Goal: Task Accomplishment & Management: Manage account settings

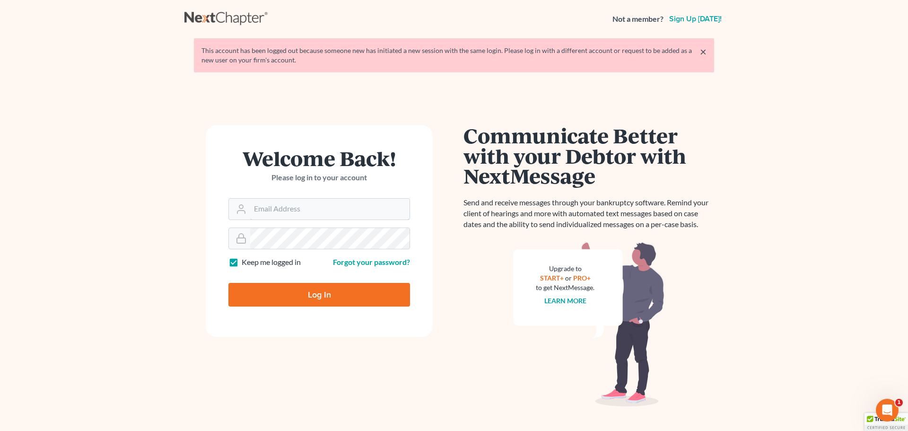
type input "[PERSON_NAME][EMAIL_ADDRESS][DOMAIN_NAME]"
click at [332, 297] on input "Log In" at bounding box center [319, 295] width 182 height 24
type input "Thinking..."
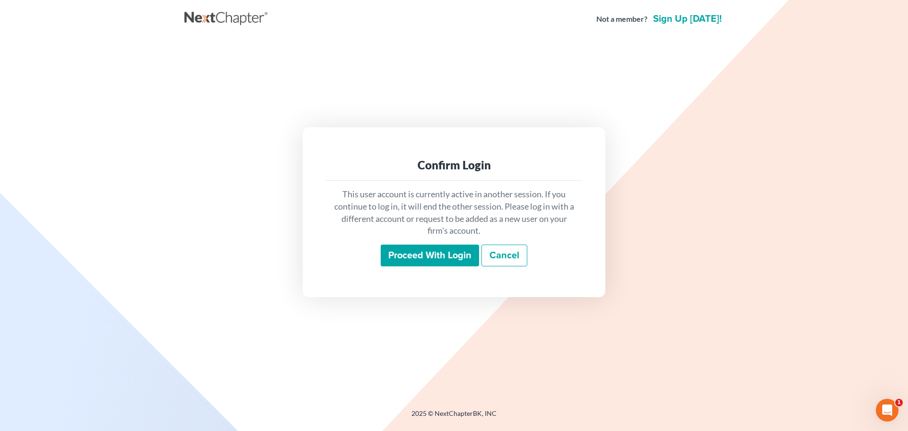
click at [462, 252] on input "Proceed with login" at bounding box center [430, 255] width 98 height 22
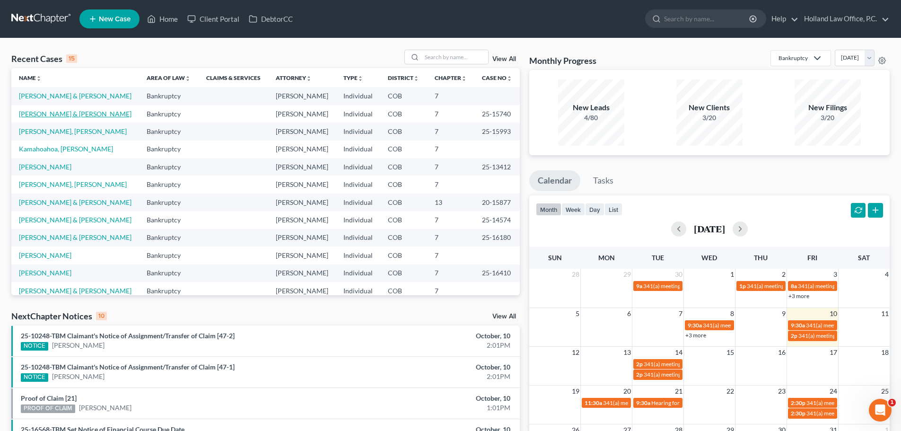
click at [45, 118] on link "[PERSON_NAME] & [PERSON_NAME]" at bounding box center [75, 114] width 113 height 8
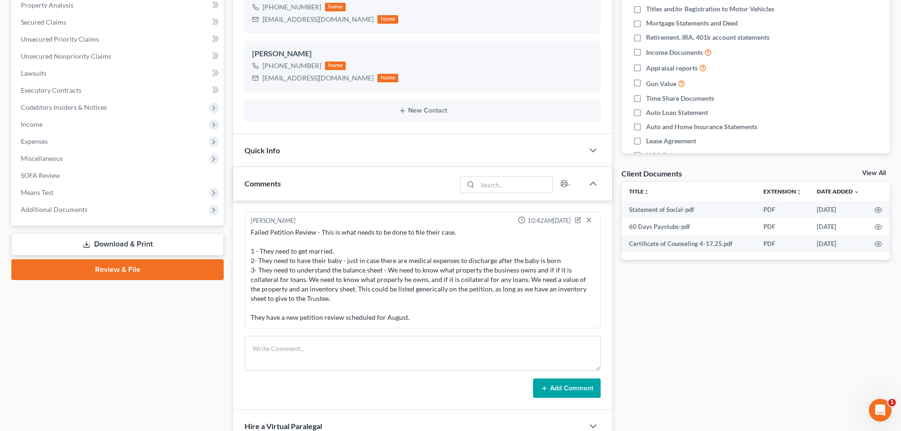
scroll to position [189, 0]
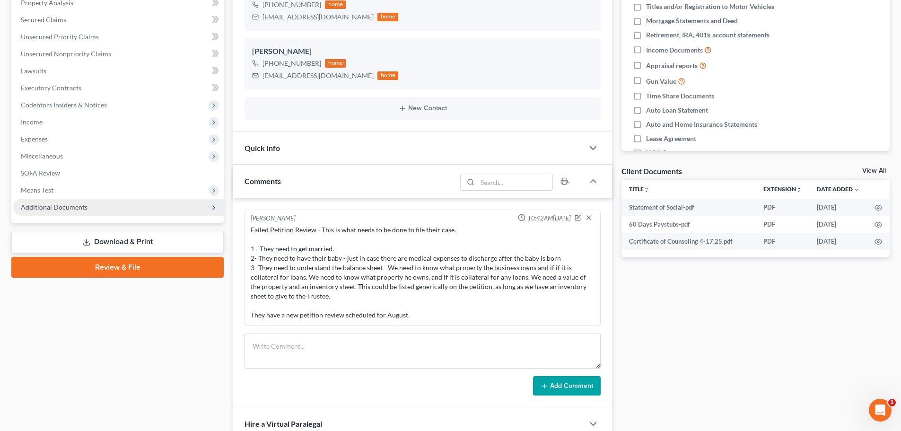
click at [41, 208] on span "Additional Documents" at bounding box center [54, 207] width 67 height 8
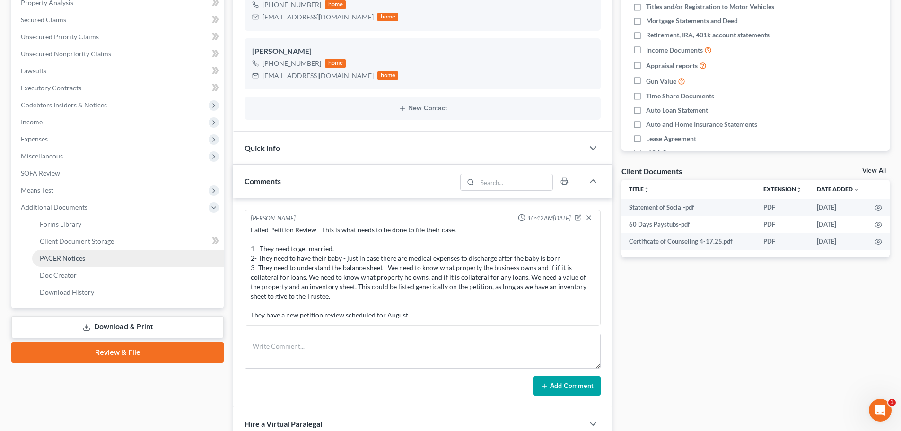
click at [54, 258] on span "PACER Notices" at bounding box center [62, 258] width 45 height 8
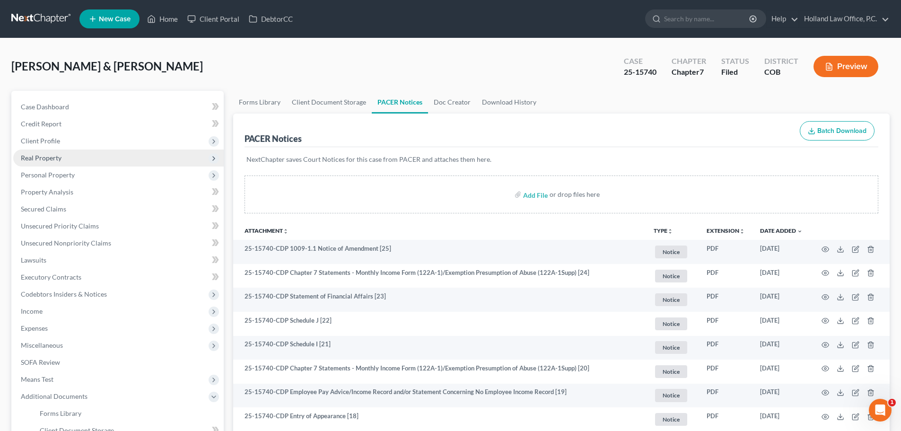
click at [47, 157] on span "Real Property" at bounding box center [41, 158] width 41 height 8
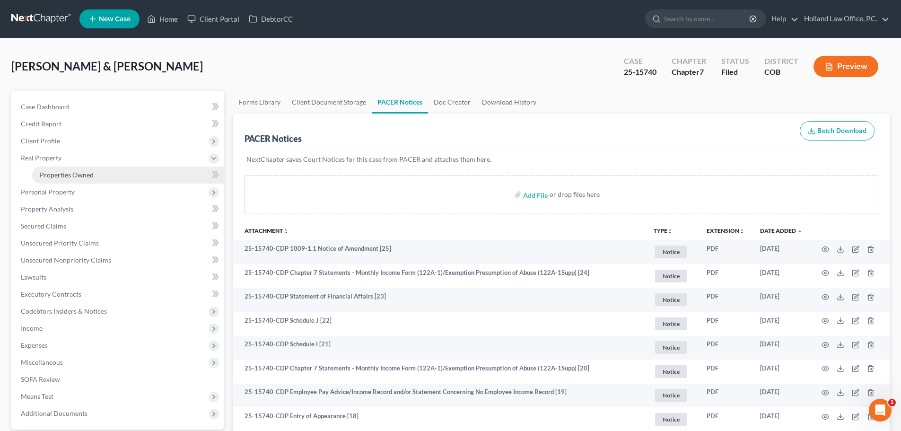
click at [52, 175] on span "Properties Owned" at bounding box center [67, 175] width 54 height 8
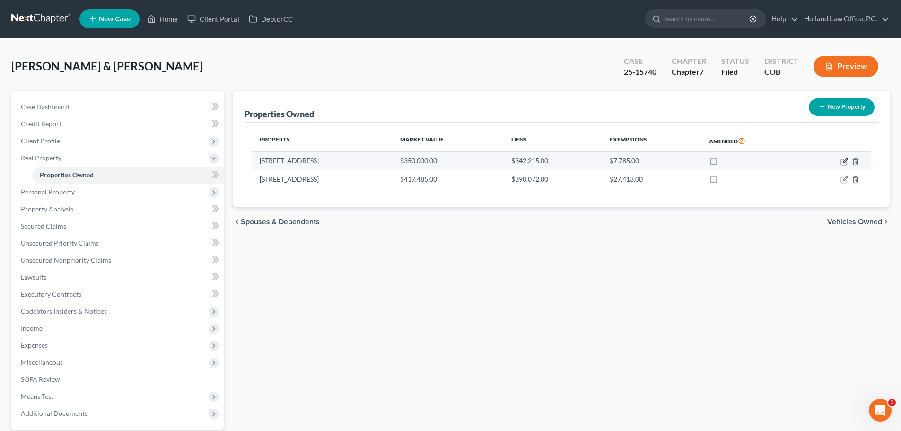
click at [843, 163] on icon "button" at bounding box center [844, 162] width 8 height 8
select select "5"
select select "0"
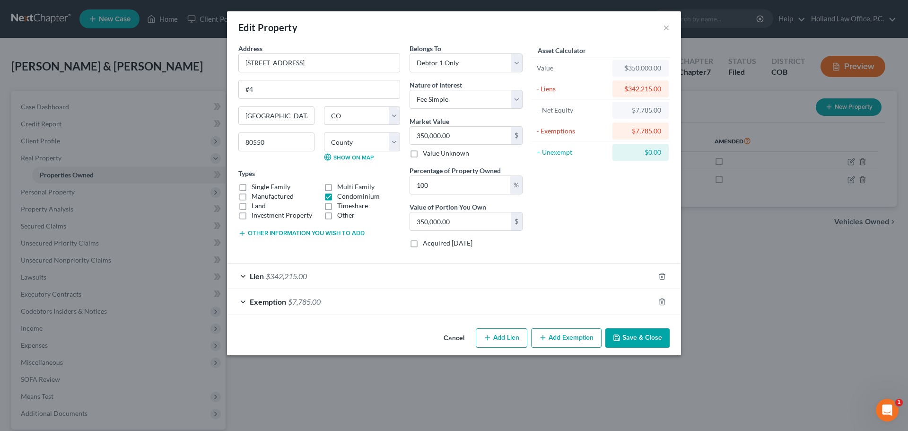
click at [453, 337] on button "Cancel" at bounding box center [454, 338] width 36 height 19
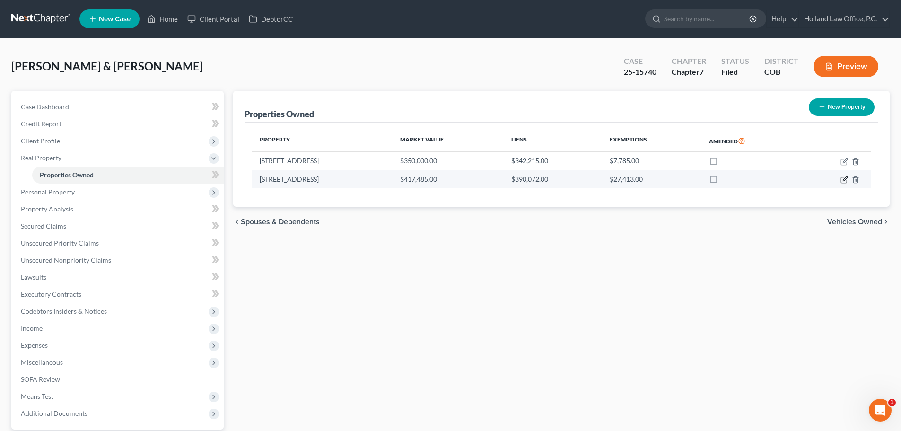
click at [843, 177] on icon "button" at bounding box center [844, 180] width 6 height 6
select select "5"
select select "62"
select select "1"
select select "0"
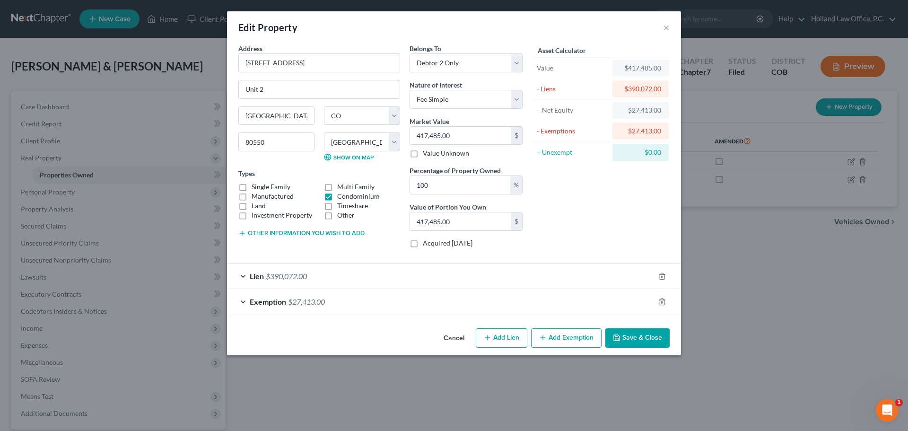
click at [347, 302] on div "Exemption $27,413.00" at bounding box center [440, 301] width 427 height 25
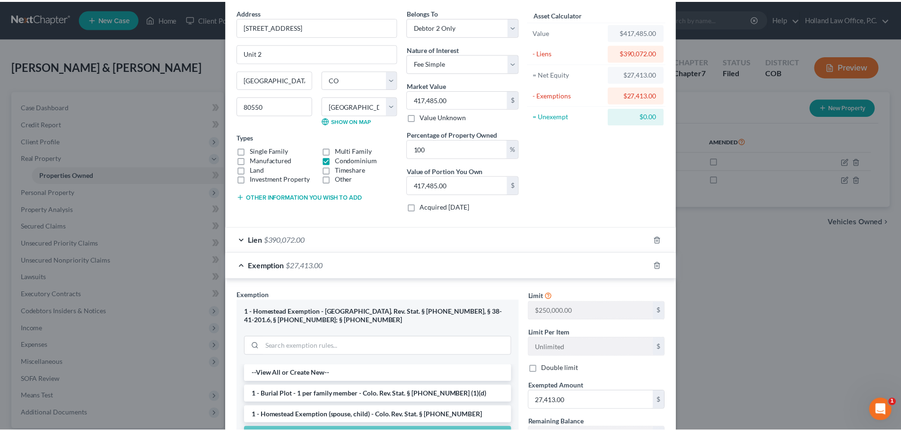
scroll to position [189, 0]
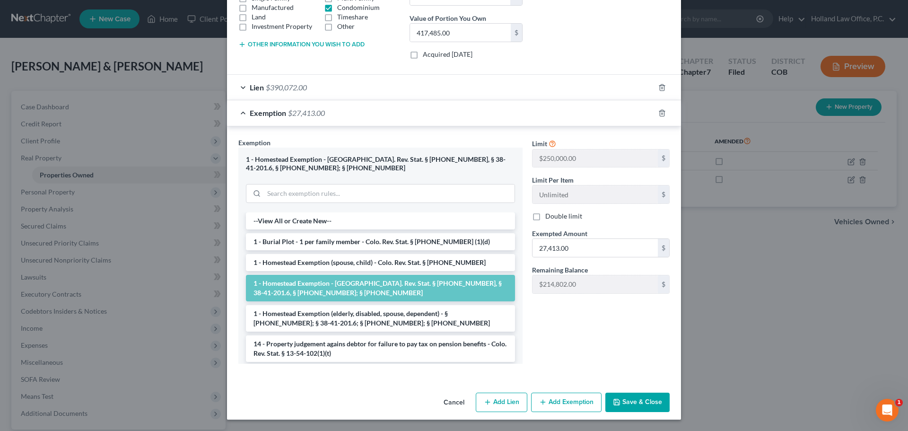
click at [448, 400] on button "Cancel" at bounding box center [454, 402] width 36 height 19
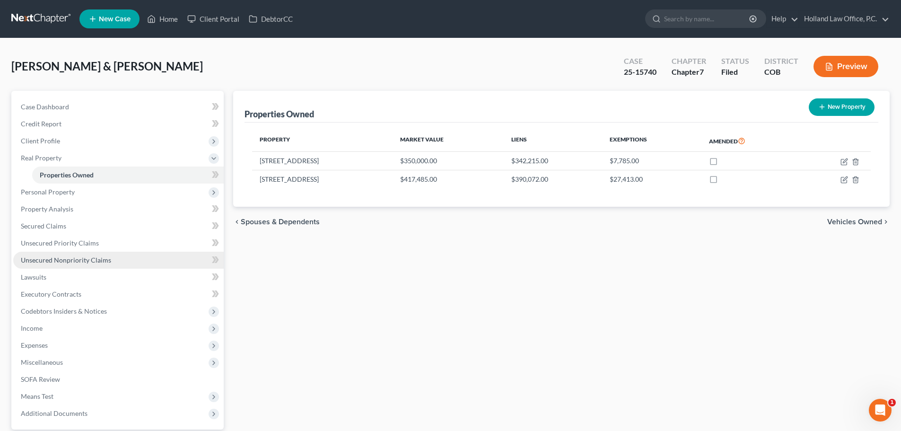
click at [77, 259] on span "Unsecured Nonpriority Claims" at bounding box center [66, 260] width 90 height 8
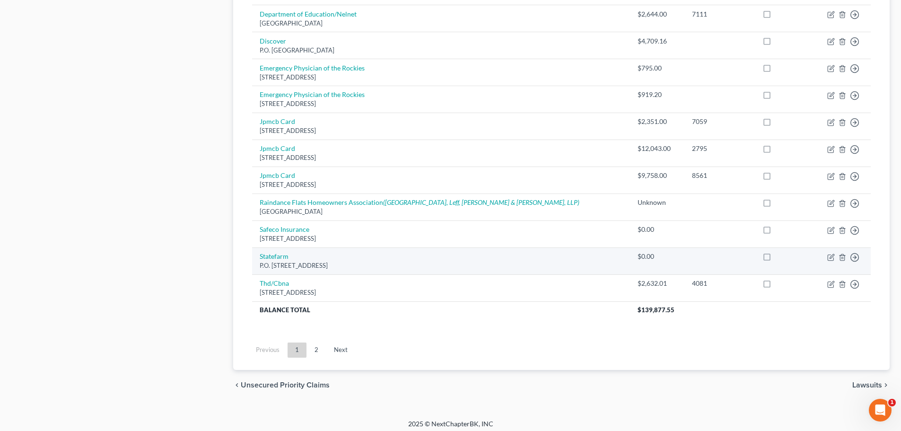
scroll to position [664, 0]
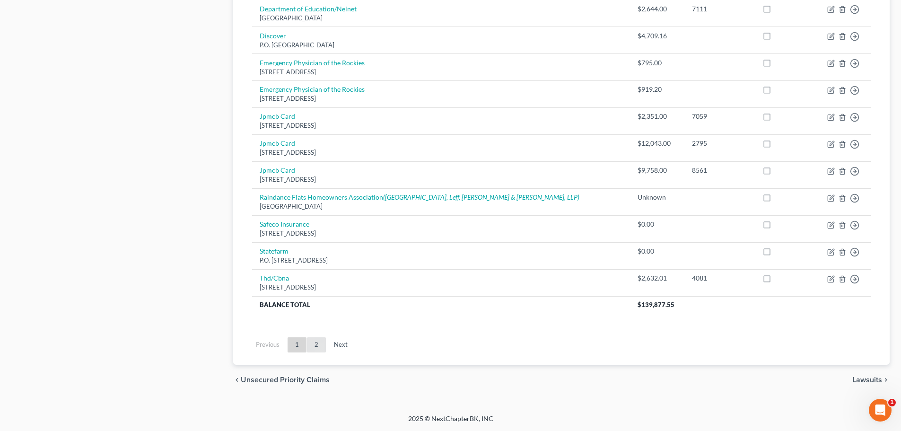
click at [316, 347] on link "2" at bounding box center [316, 344] width 19 height 15
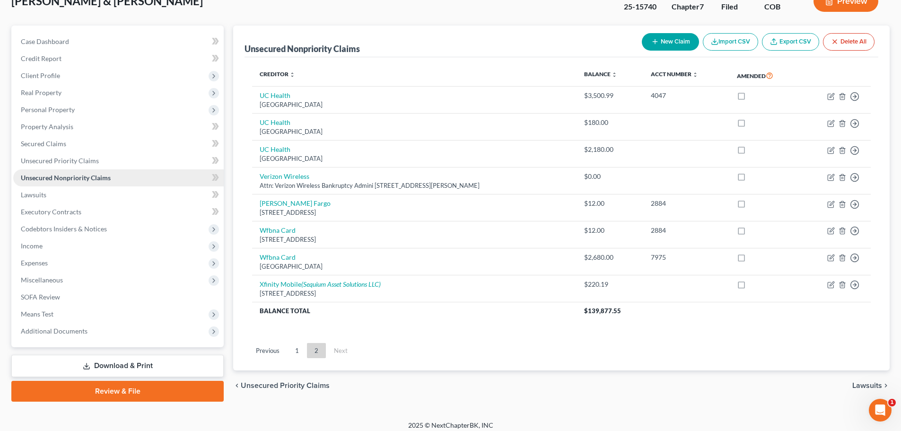
scroll to position [72, 0]
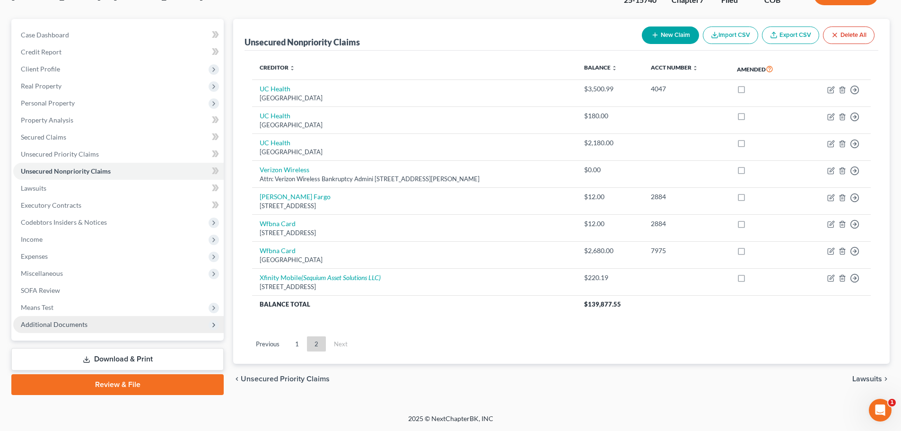
click at [59, 324] on span "Additional Documents" at bounding box center [54, 324] width 67 height 8
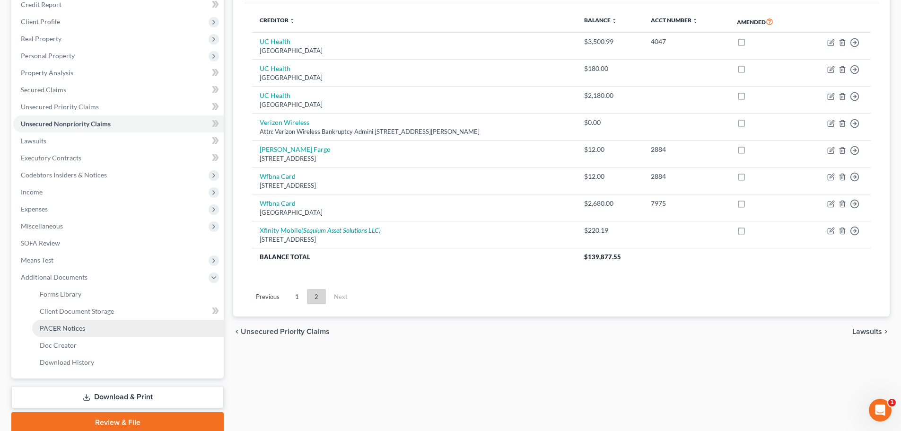
click at [60, 322] on link "PACER Notices" at bounding box center [127, 328] width 191 height 17
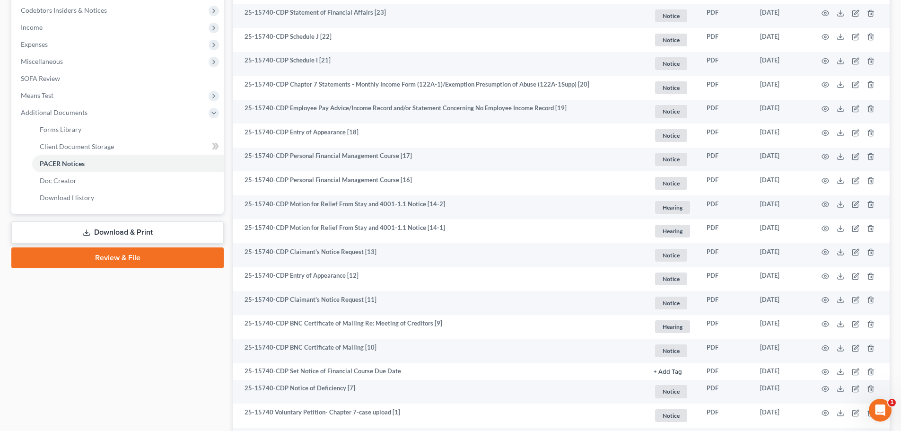
scroll to position [331, 0]
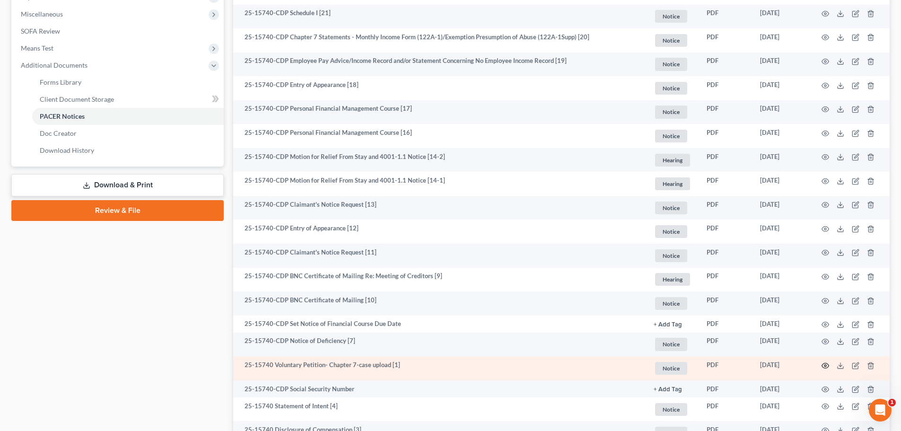
click at [824, 368] on icon "button" at bounding box center [825, 366] width 8 height 8
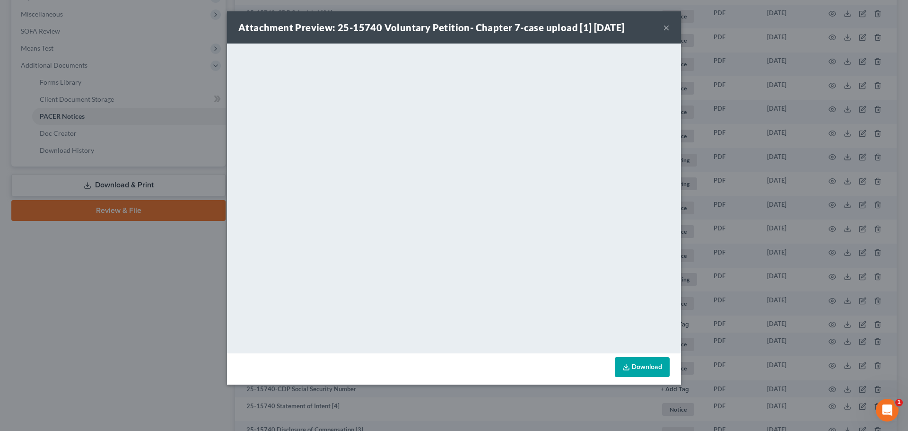
click at [665, 25] on button "×" at bounding box center [666, 27] width 7 height 11
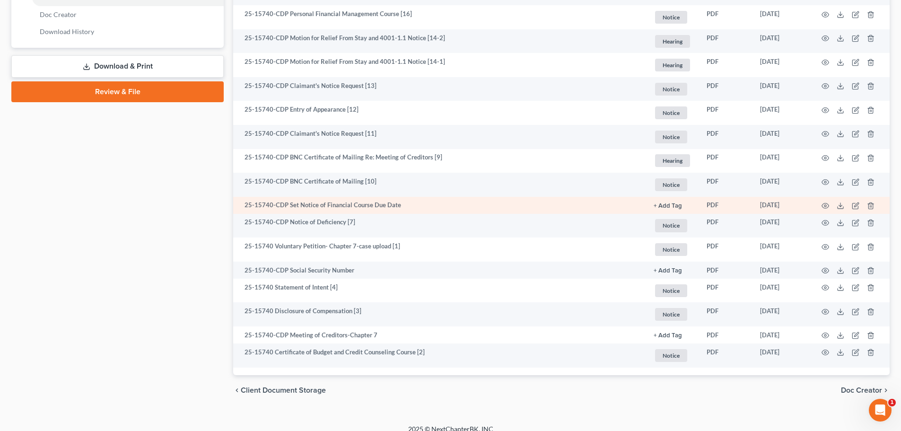
scroll to position [460, 0]
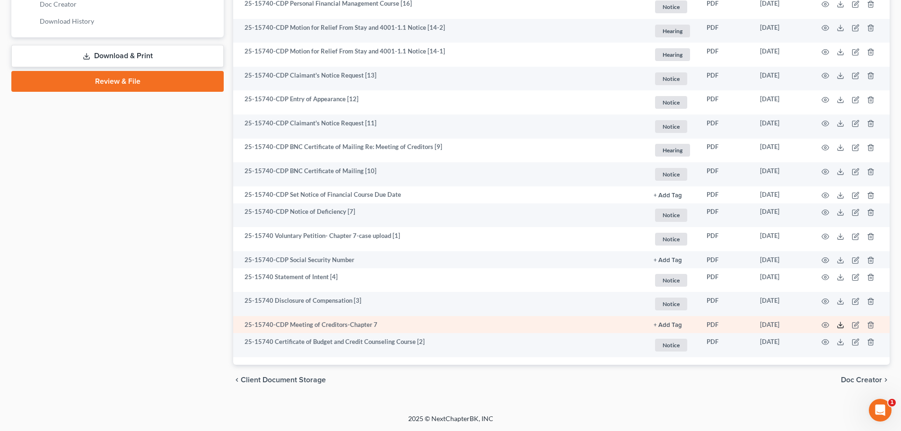
click at [842, 323] on icon at bounding box center [840, 325] width 8 height 8
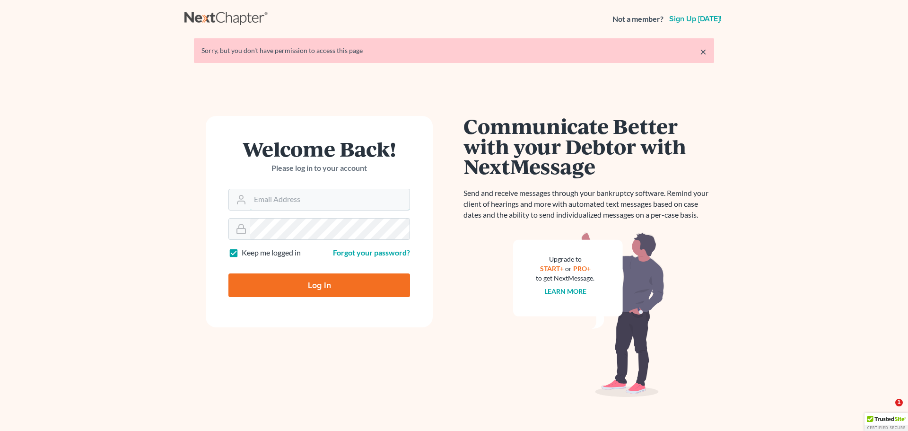
type input "[PERSON_NAME][EMAIL_ADDRESS][DOMAIN_NAME]"
click at [322, 286] on input "Log In" at bounding box center [319, 285] width 182 height 24
type input "Thinking..."
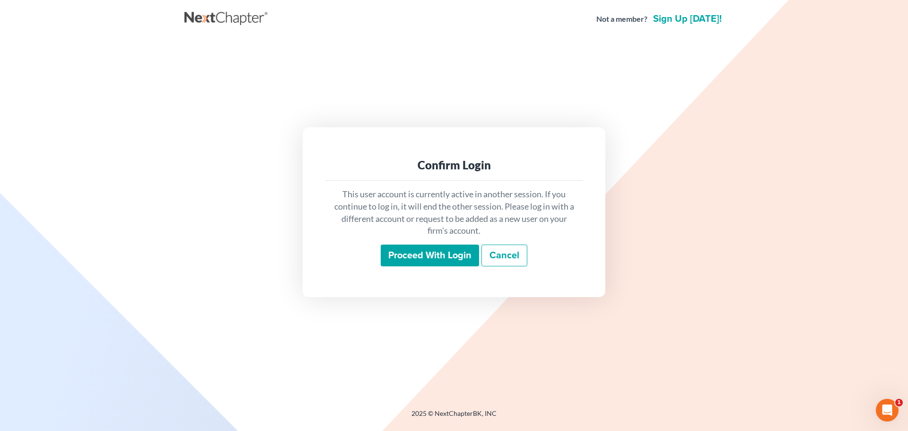
click at [399, 252] on input "Proceed with login" at bounding box center [430, 255] width 98 height 22
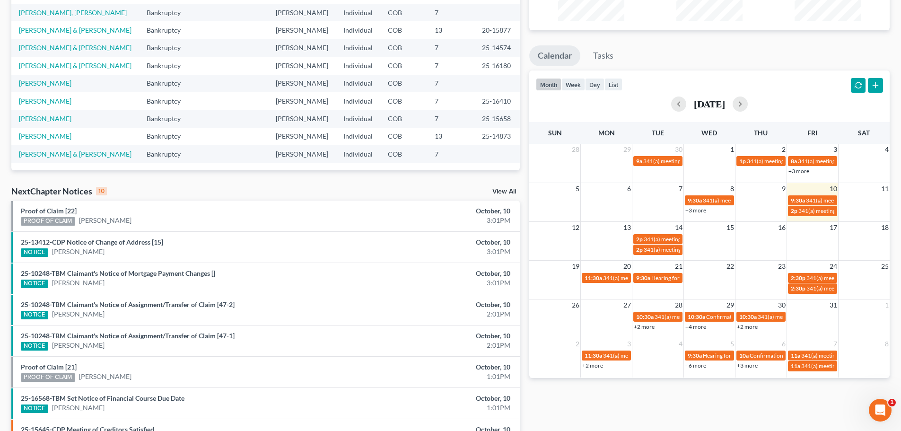
scroll to position [142, 0]
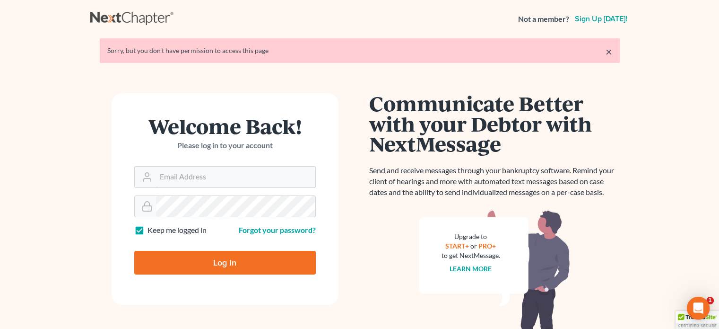
type input "[PERSON_NAME][EMAIL_ADDRESS][DOMAIN_NAME]"
click at [275, 259] on input "Log In" at bounding box center [225, 263] width 182 height 24
type input "Thinking..."
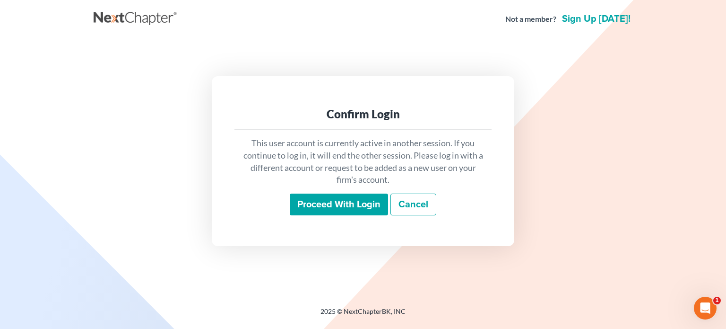
click at [359, 206] on input "Proceed with login" at bounding box center [339, 204] width 98 height 22
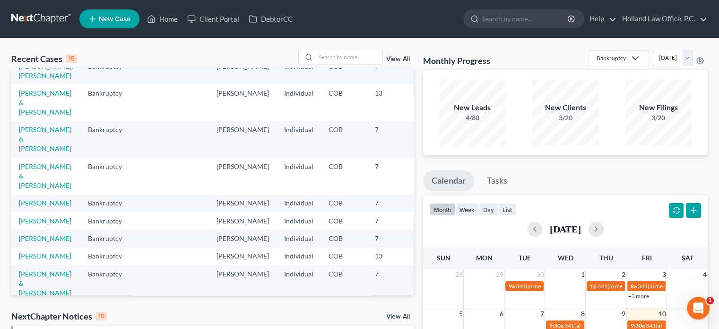
scroll to position [223, 0]
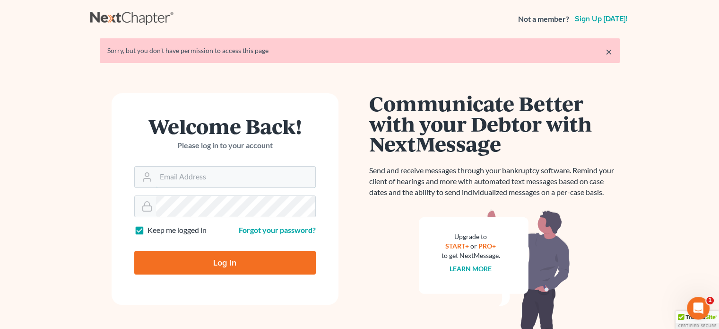
type input "[PERSON_NAME][EMAIL_ADDRESS][DOMAIN_NAME]"
click at [208, 255] on input "Log In" at bounding box center [225, 263] width 182 height 24
type input "Thinking..."
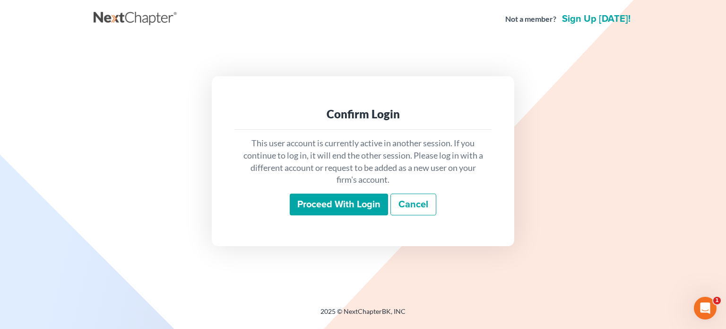
click at [362, 201] on input "Proceed with login" at bounding box center [339, 204] width 98 height 22
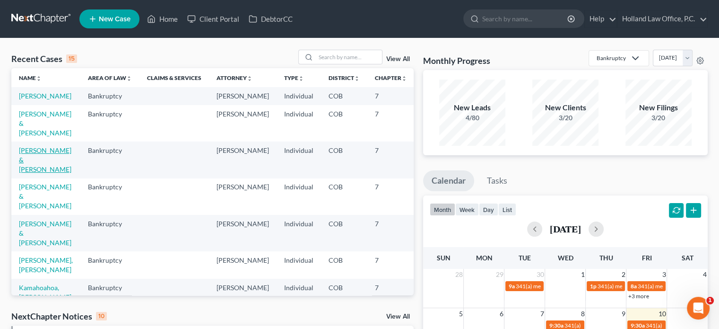
click at [47, 160] on link "[PERSON_NAME] & [PERSON_NAME]" at bounding box center [45, 159] width 52 height 27
